Goal: Information Seeking & Learning: Learn about a topic

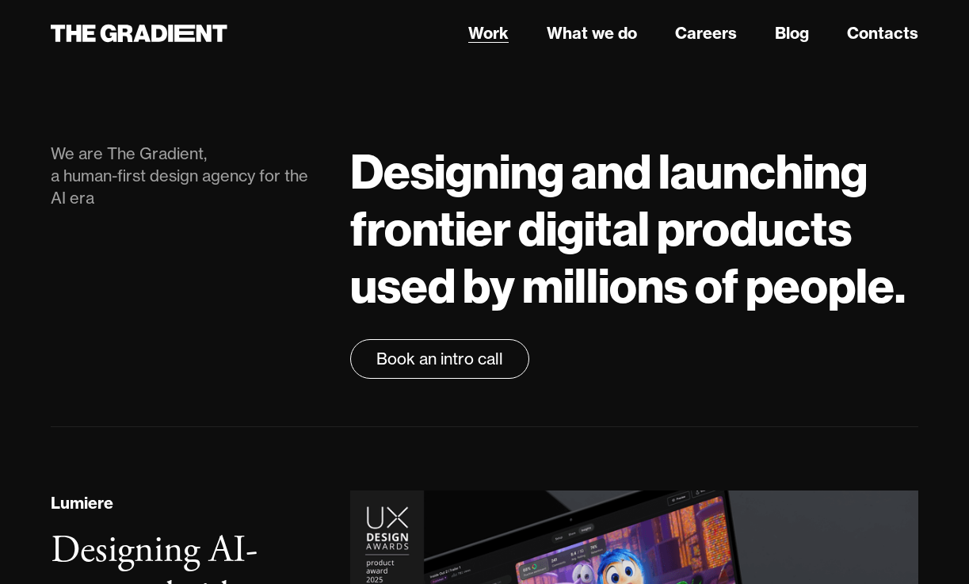
click at [498, 25] on link "Work" at bounding box center [488, 33] width 40 height 24
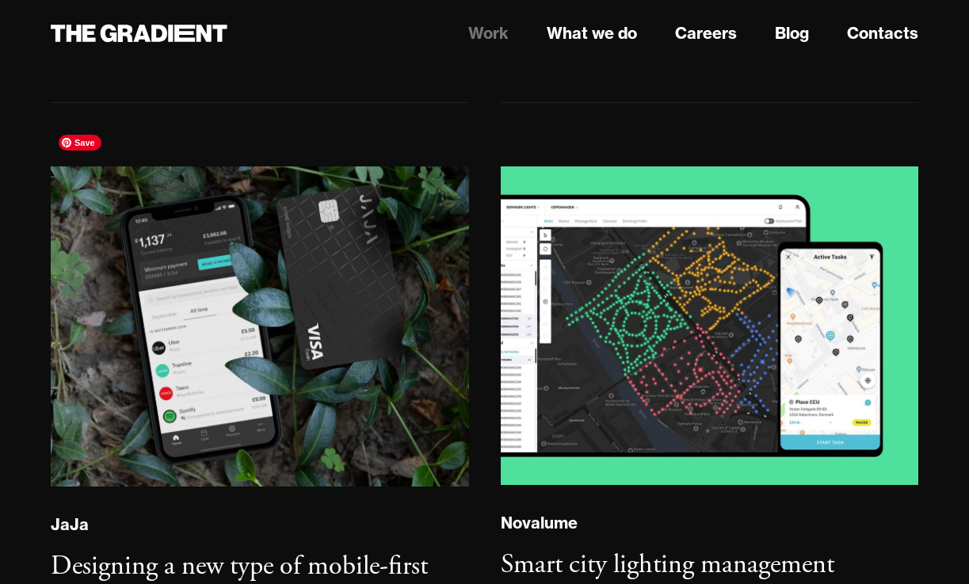
scroll to position [2819, 0]
